Goal: Complete application form

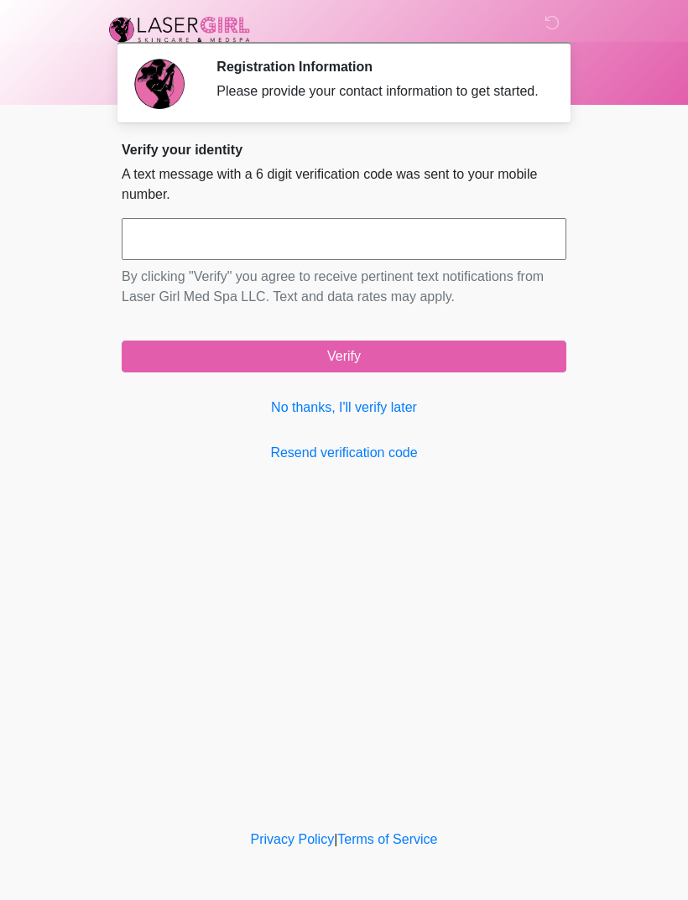
click at [157, 243] on input "text" at bounding box center [344, 239] width 444 height 42
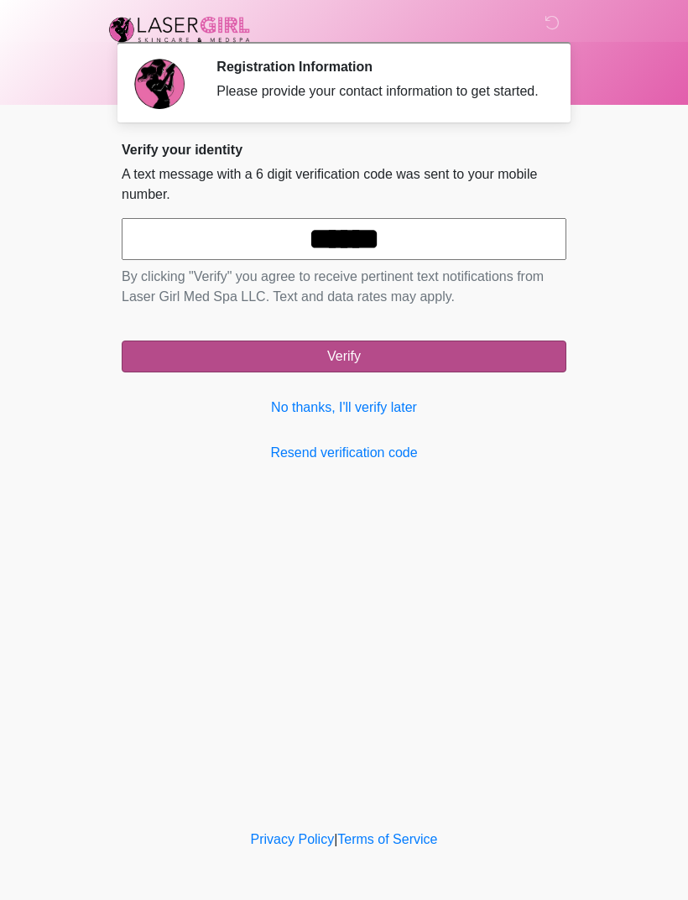
type input "******"
click at [442, 366] on button "Verify" at bounding box center [344, 356] width 444 height 32
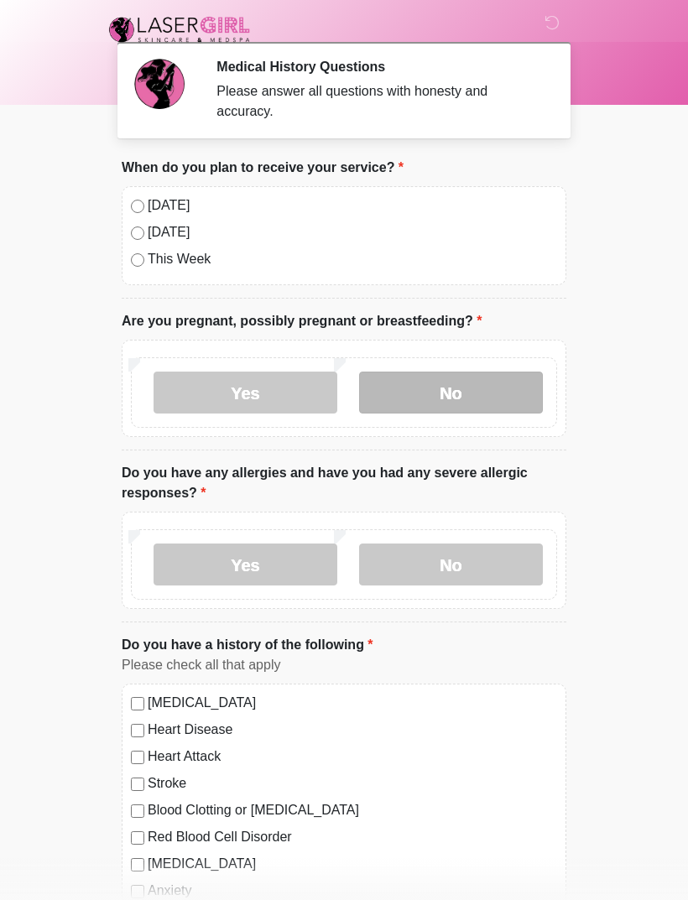
click at [460, 403] on label "No" at bounding box center [451, 392] width 184 height 42
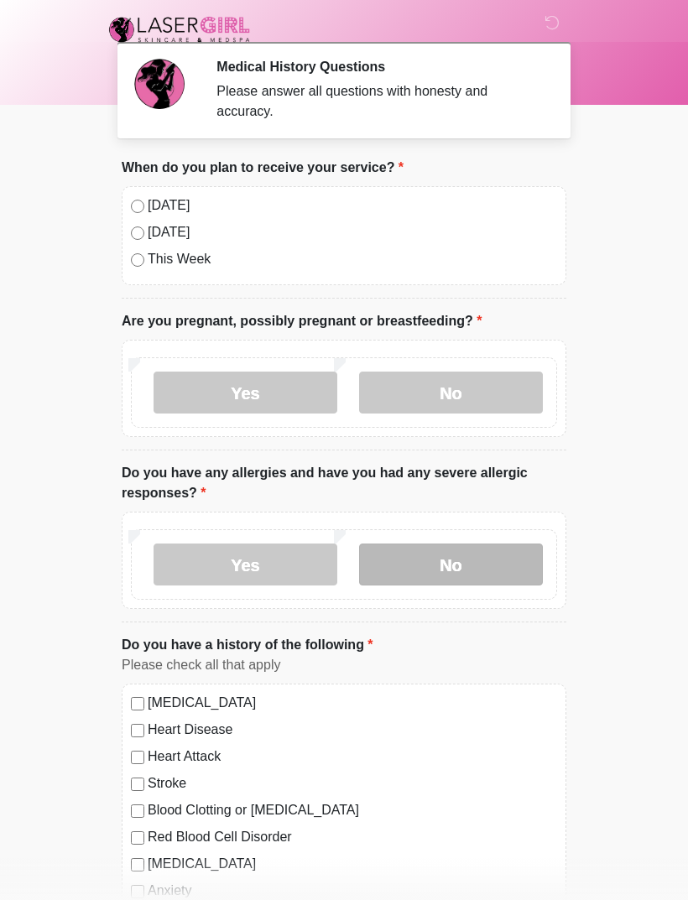
click at [474, 572] on label "No" at bounding box center [451, 564] width 184 height 42
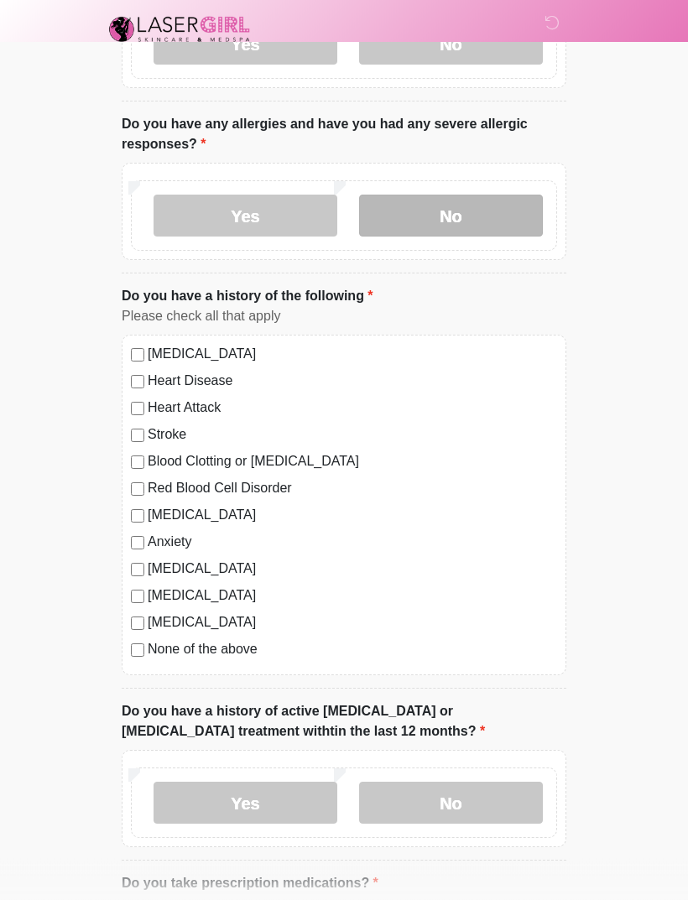
scroll to position [355, 0]
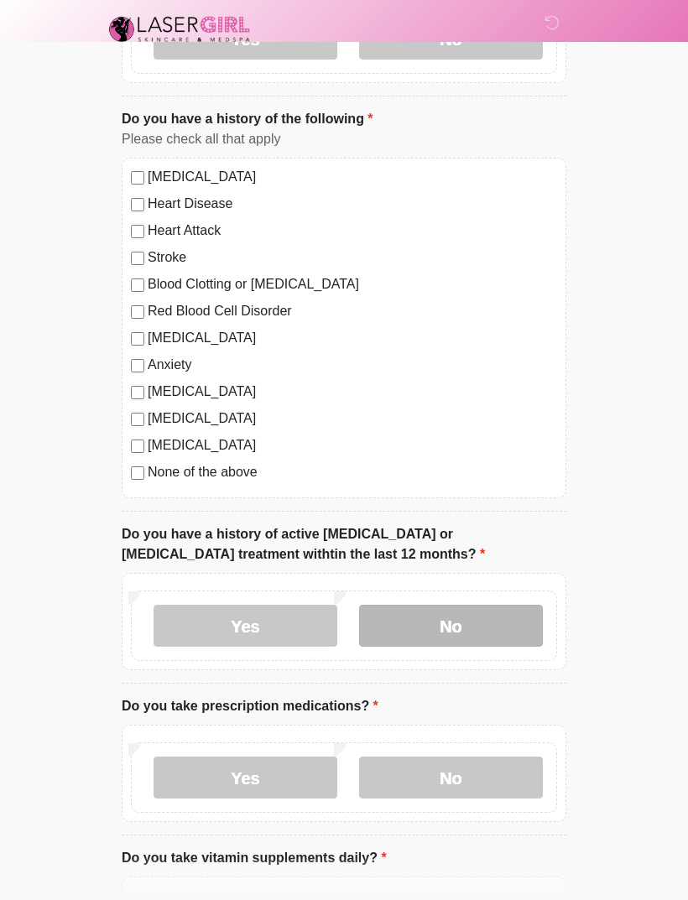
click at [464, 626] on label "No" at bounding box center [451, 626] width 184 height 42
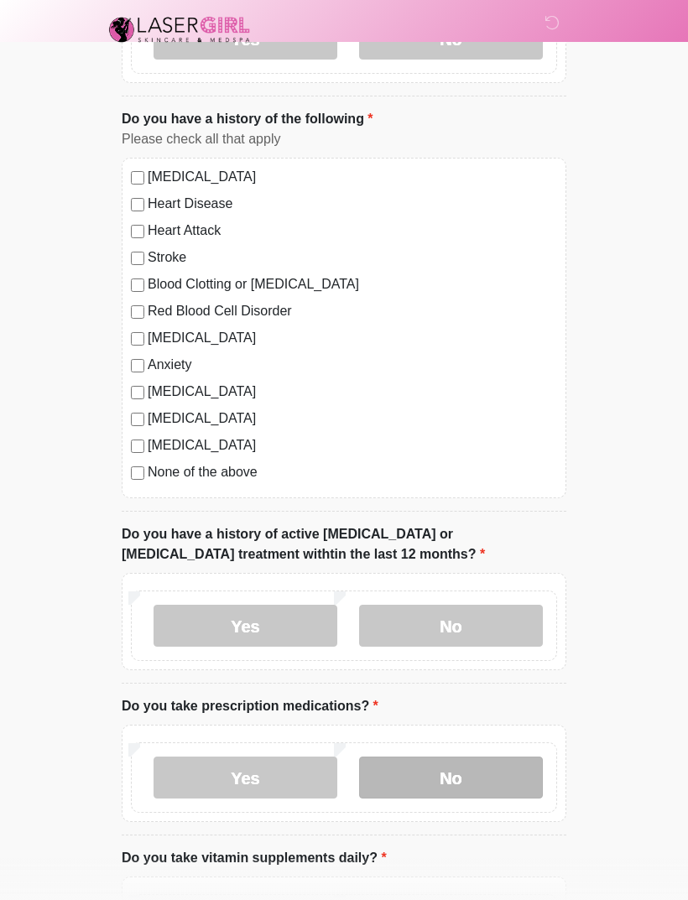
click at [479, 782] on label "No" at bounding box center [451, 777] width 184 height 42
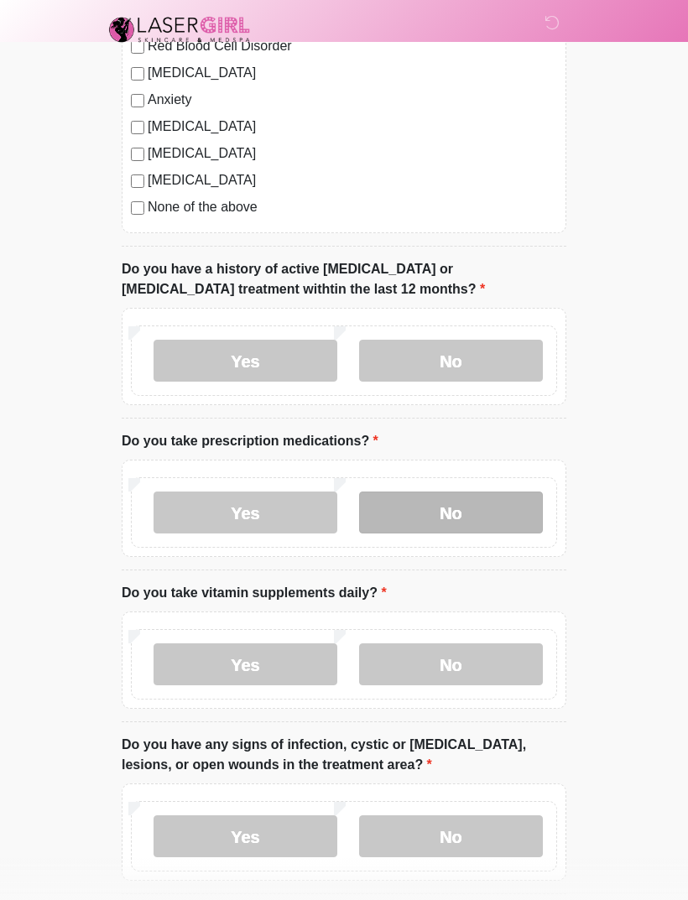
scroll to position [801, 0]
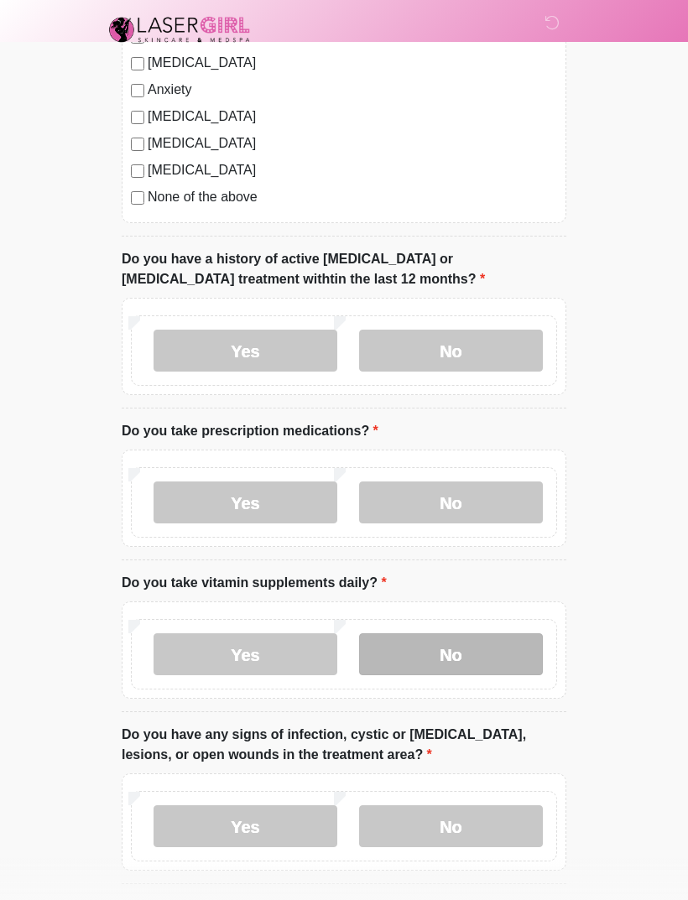
click at [478, 635] on label "No" at bounding box center [451, 654] width 184 height 42
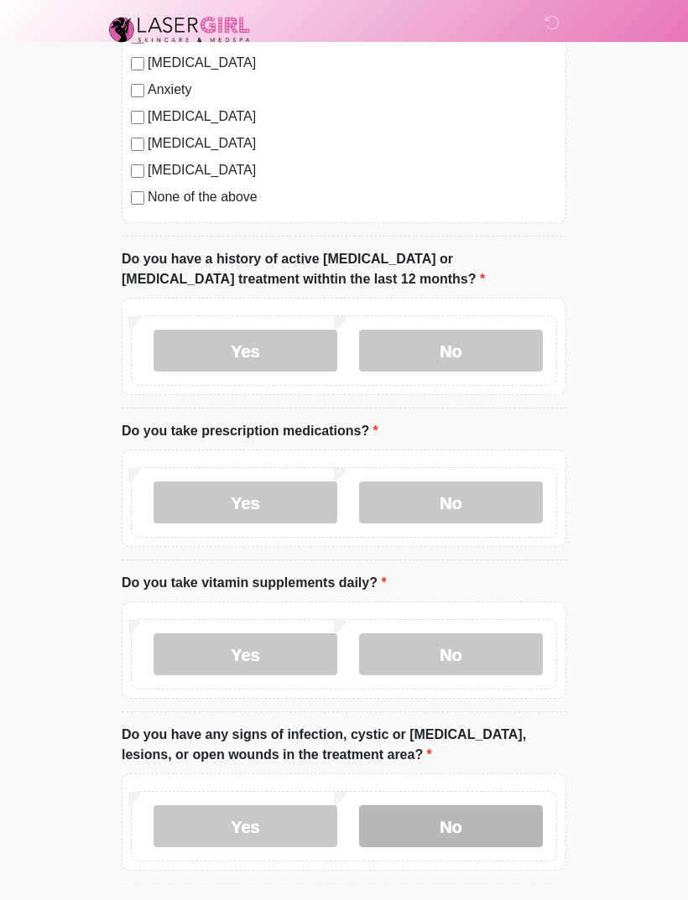
click at [489, 811] on label "No" at bounding box center [451, 826] width 184 height 42
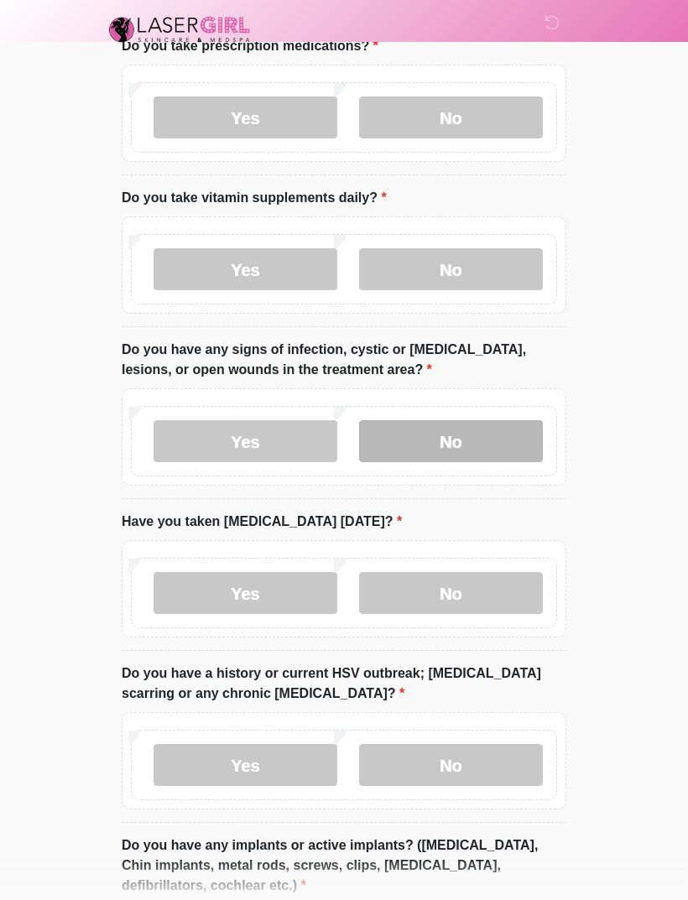
scroll to position [1190, 0]
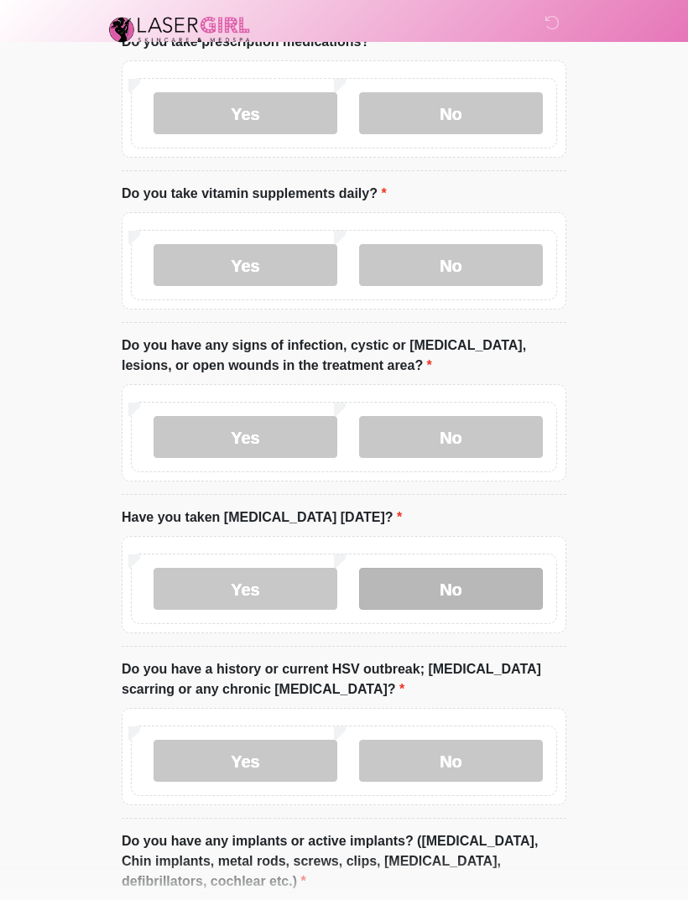
click at [493, 582] on label "No" at bounding box center [451, 589] width 184 height 42
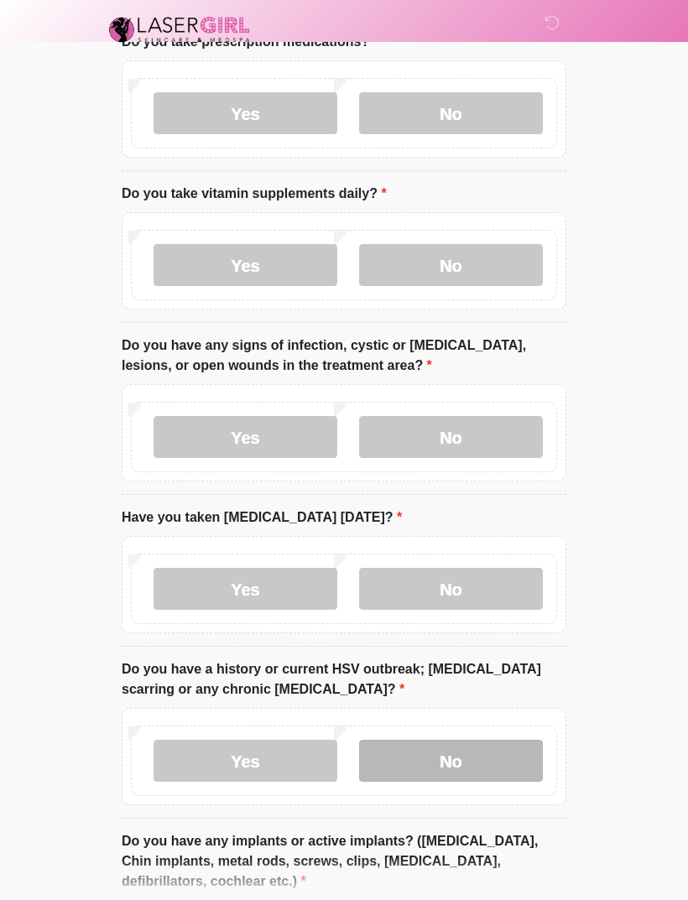
click at [490, 758] on label "No" at bounding box center [451, 761] width 184 height 42
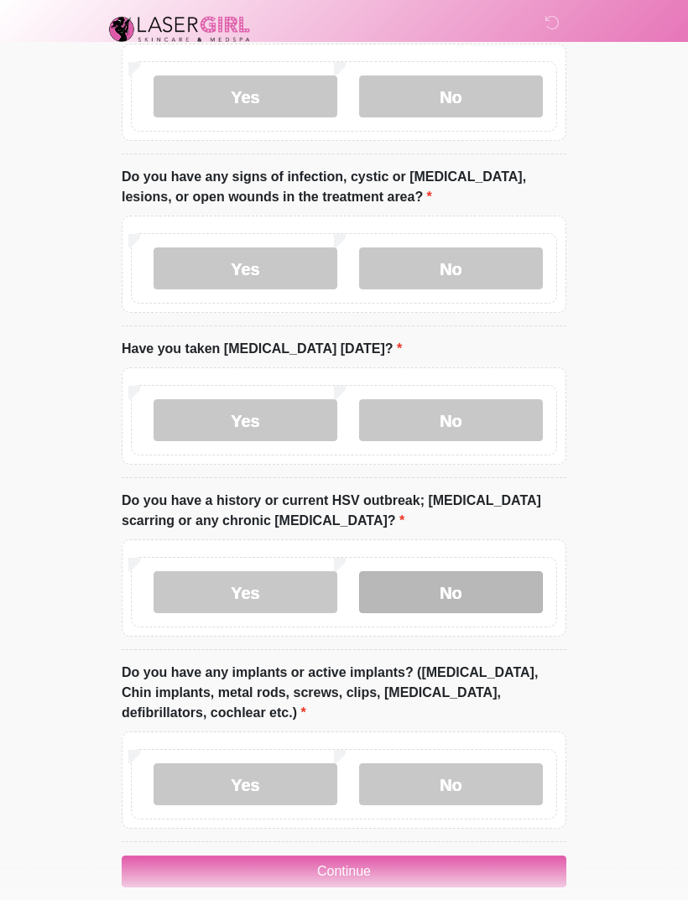
scroll to position [1379, 0]
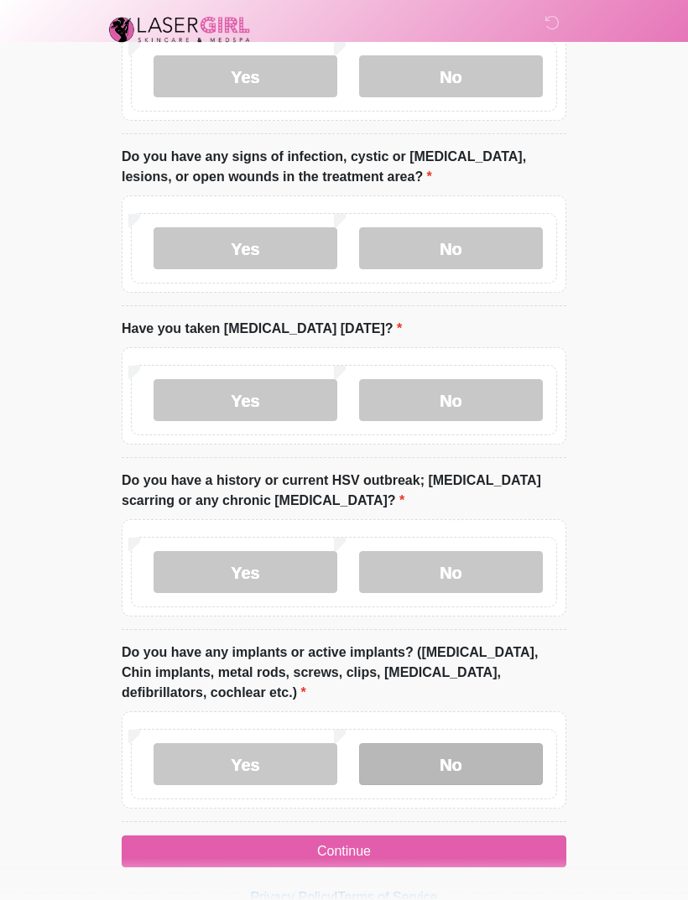
click at [476, 753] on label "No" at bounding box center [451, 764] width 184 height 42
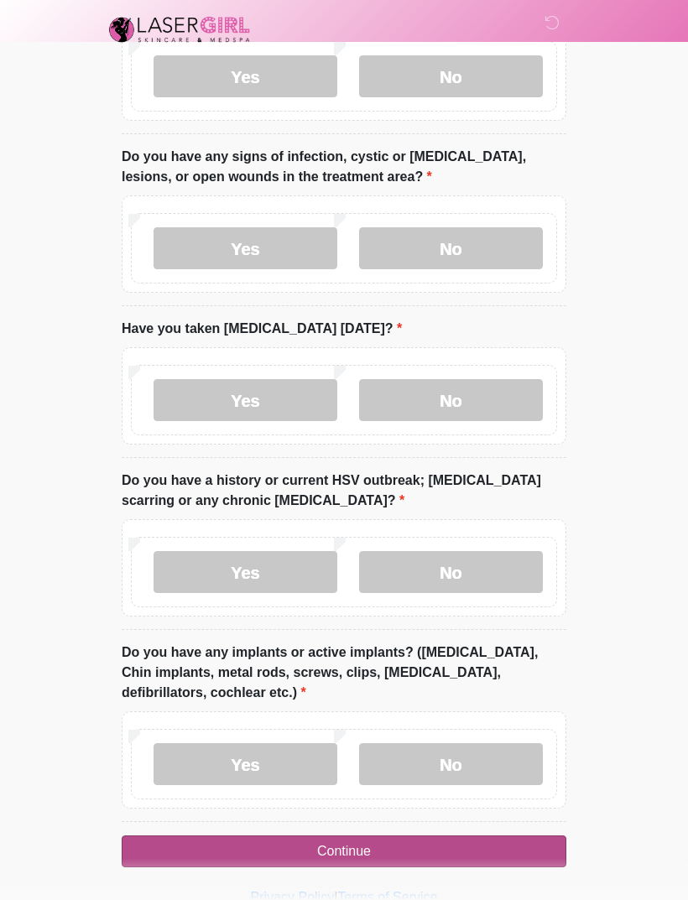
click at [466, 835] on button "Continue" at bounding box center [344, 851] width 444 height 32
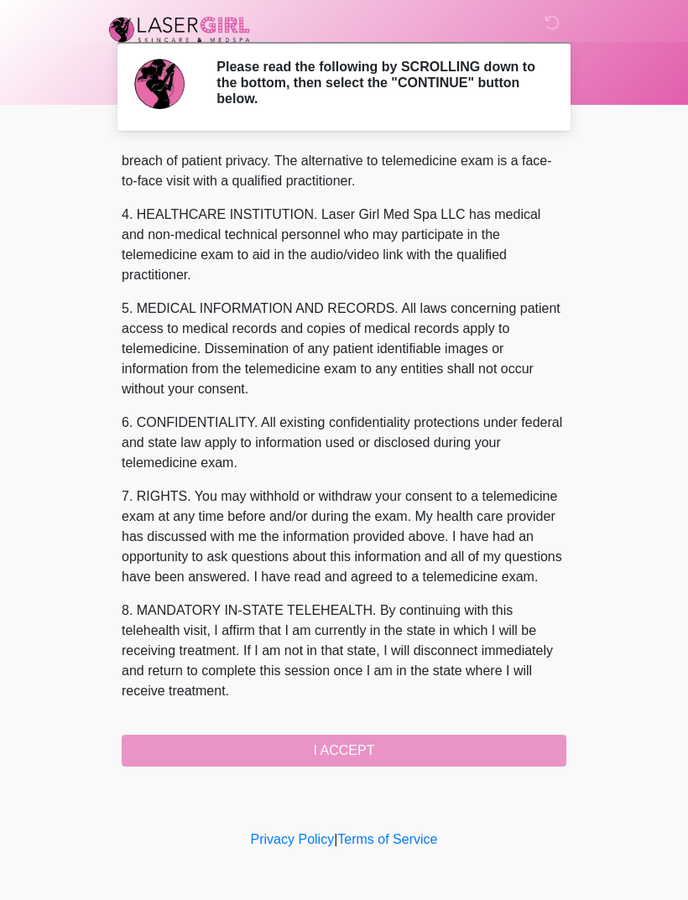
scroll to position [449, 0]
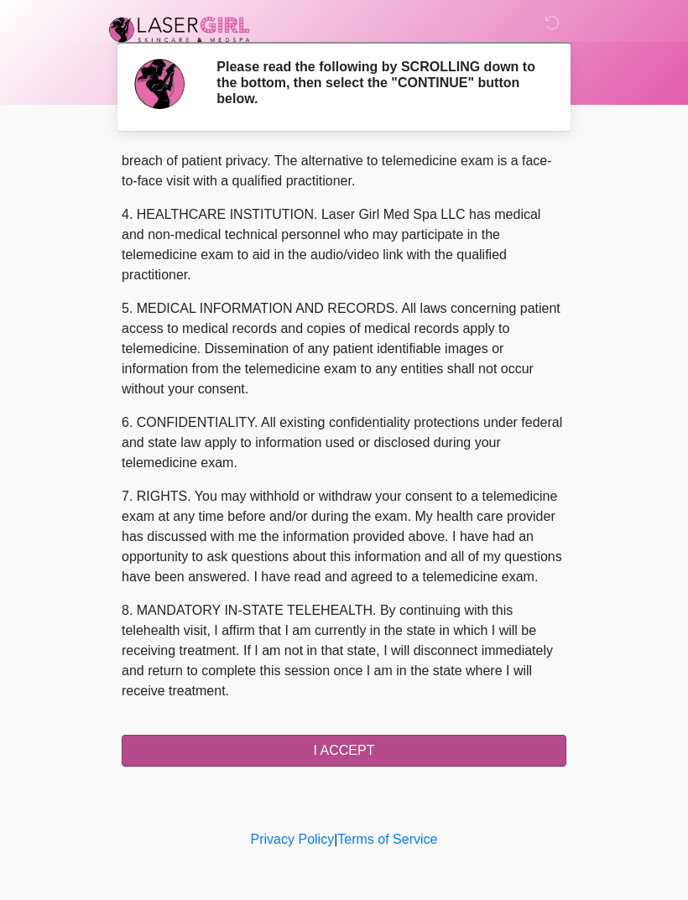
click at [373, 749] on button "I ACCEPT" at bounding box center [344, 751] width 444 height 32
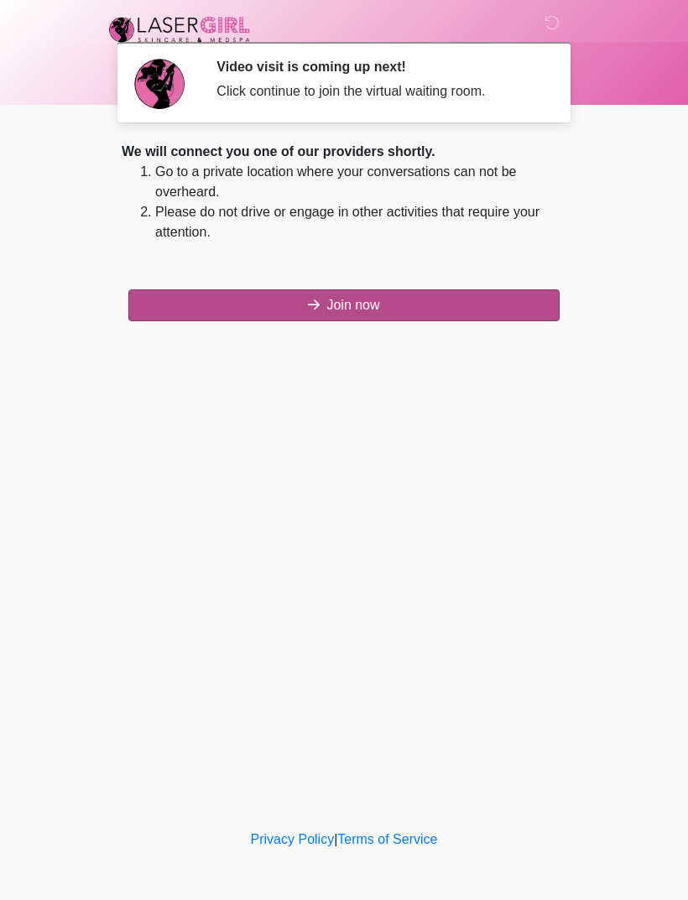
click at [428, 301] on button "Join now" at bounding box center [343, 305] width 431 height 32
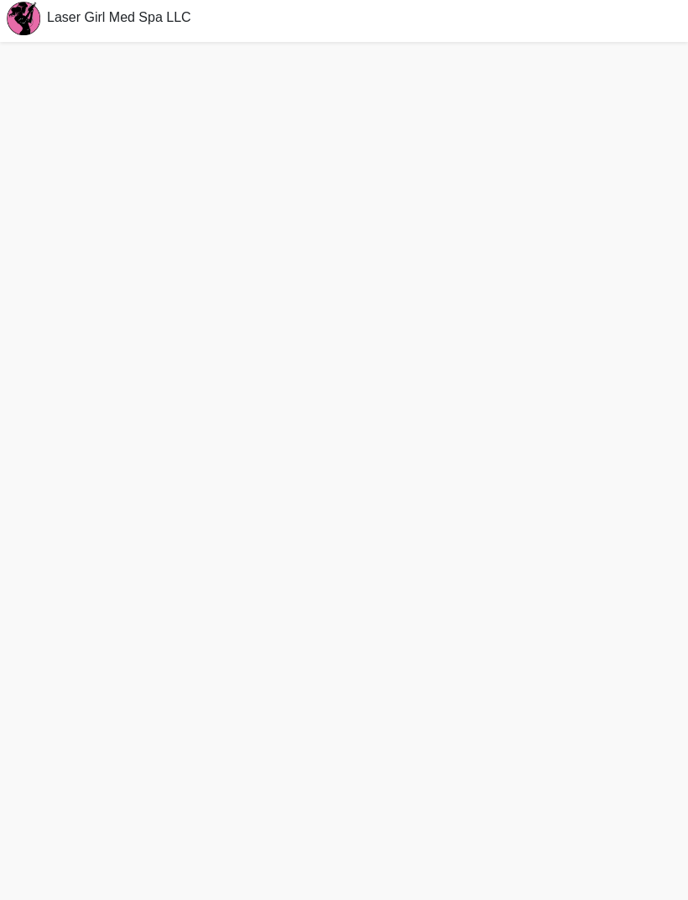
scroll to position [11, 0]
